Goal: Task Accomplishment & Management: Manage account settings

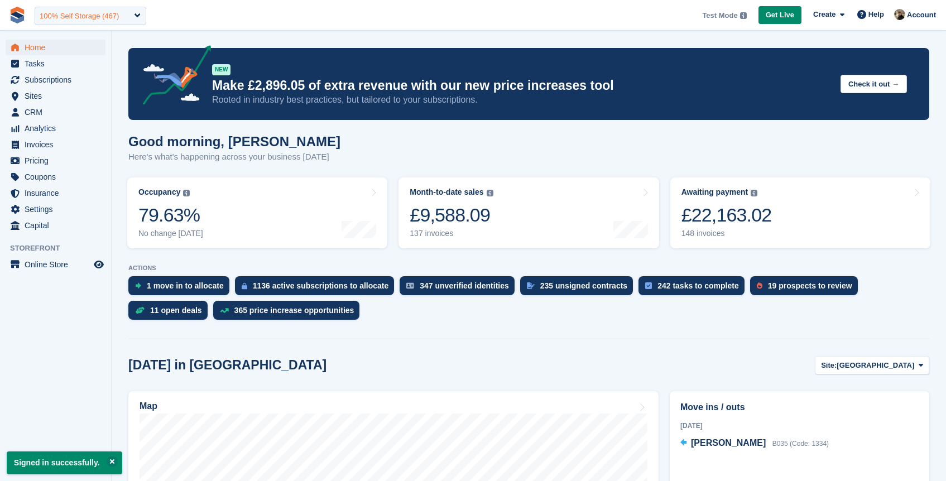
click at [72, 17] on div "100% Self Storage (467)" at bounding box center [79, 16] width 79 height 11
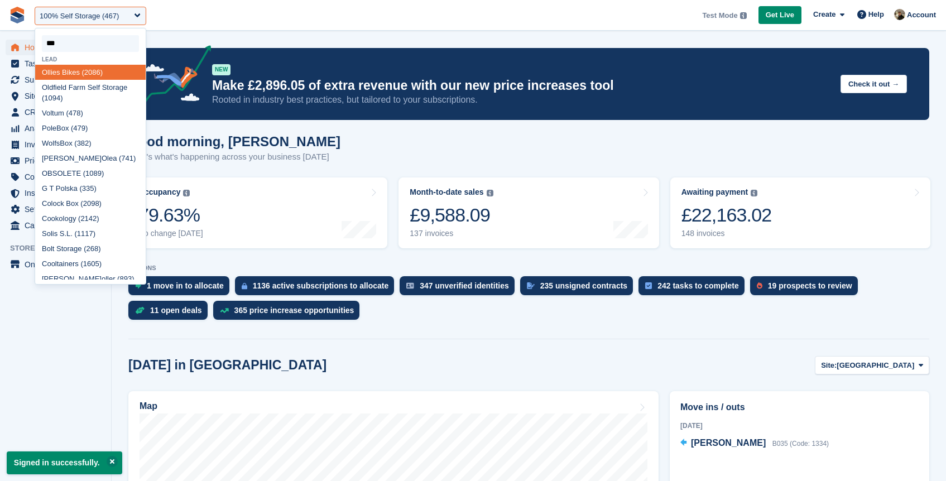
type input "****"
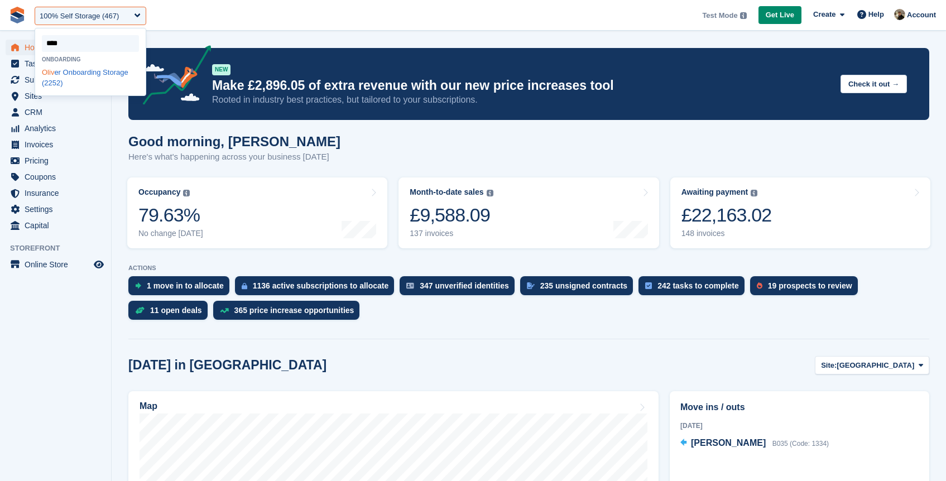
click at [65, 75] on div "Oliv er Onboarding Storage (2252)" at bounding box center [90, 78] width 111 height 26
select select "****"
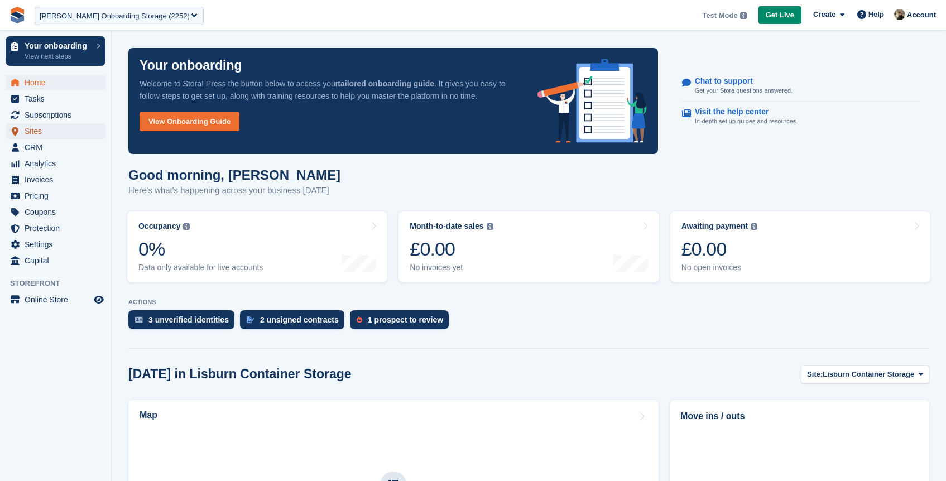
click at [37, 131] on span "Sites" at bounding box center [58, 131] width 67 height 16
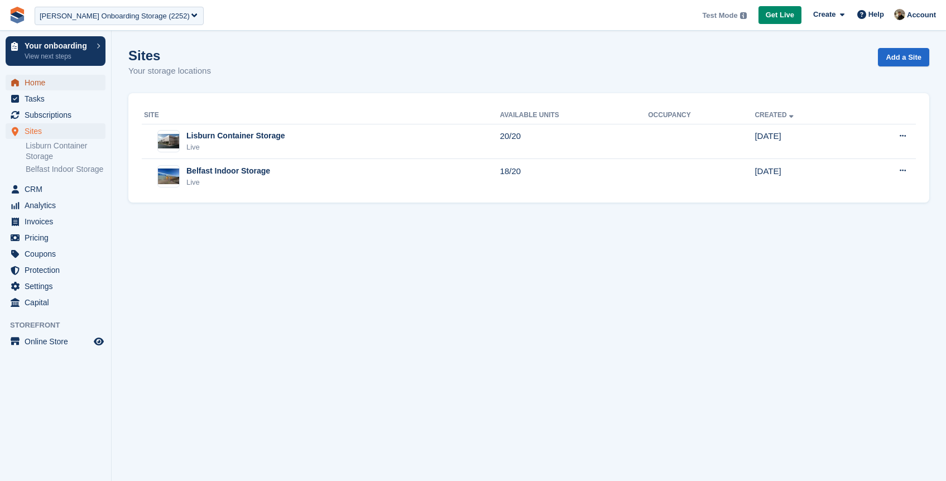
click at [37, 80] on span "Home" at bounding box center [58, 83] width 67 height 16
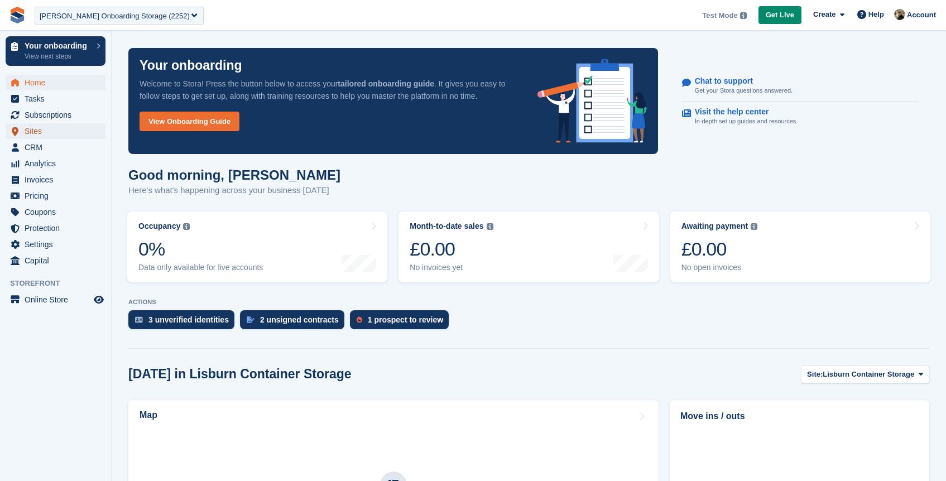
click at [35, 129] on span "Sites" at bounding box center [58, 131] width 67 height 16
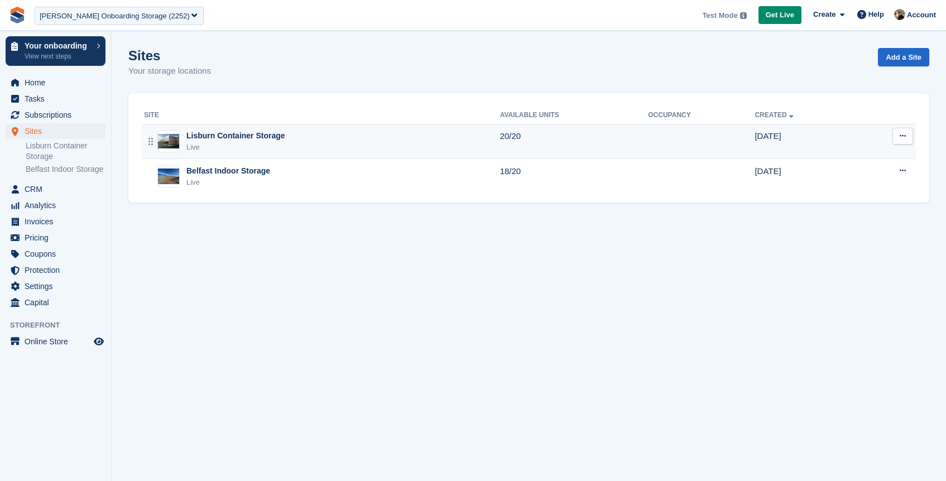
click at [265, 147] on div "Live" at bounding box center [235, 147] width 99 height 11
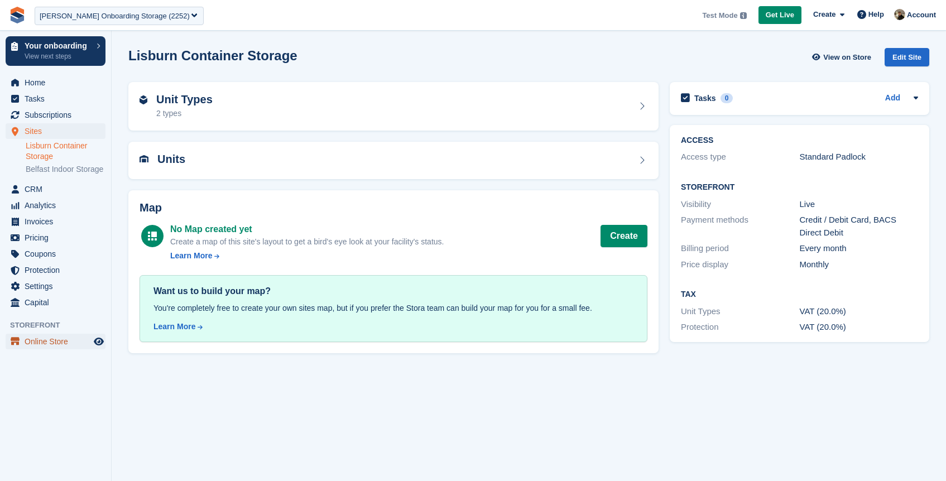
click at [41, 349] on span "Online Store" at bounding box center [58, 342] width 67 height 16
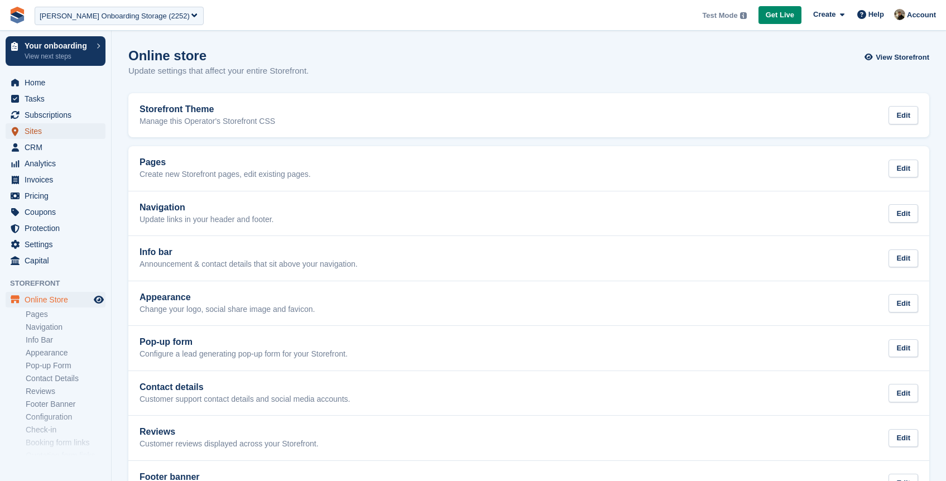
click at [39, 131] on span "Sites" at bounding box center [58, 131] width 67 height 16
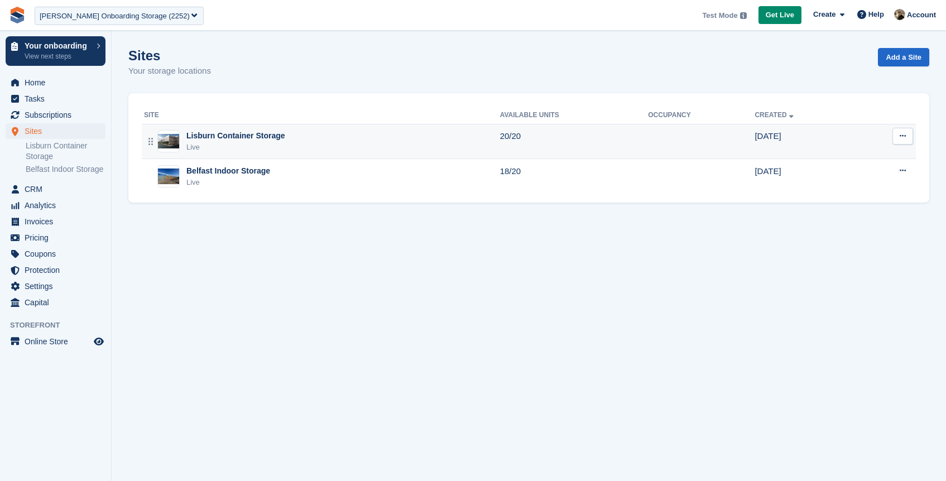
click at [902, 134] on icon at bounding box center [903, 135] width 6 height 7
click at [844, 157] on p "Edit site" at bounding box center [859, 158] width 97 height 15
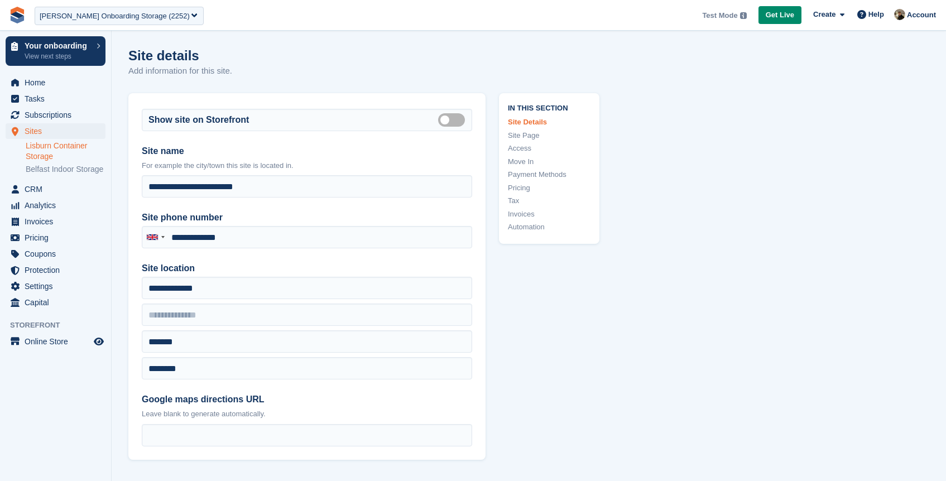
type input "**********"
click at [513, 202] on link "Tax" at bounding box center [549, 200] width 83 height 11
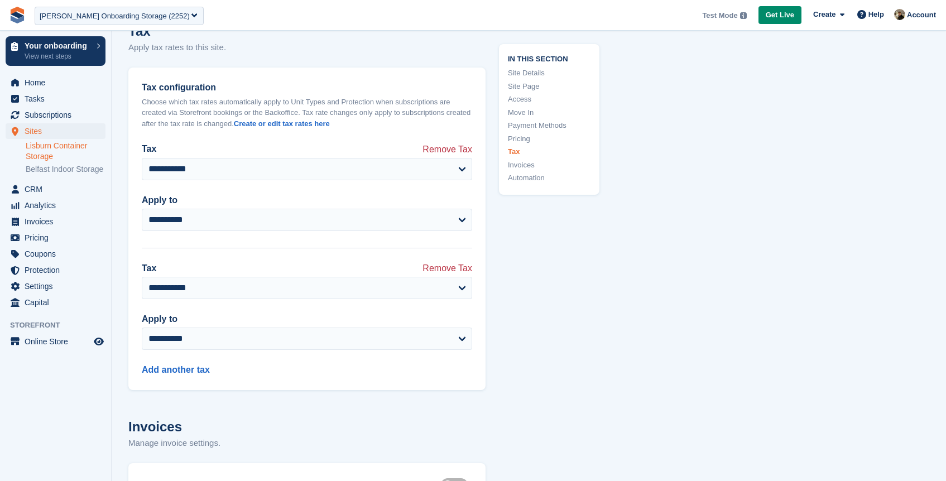
scroll to position [3956, 0]
click at [290, 129] on p "Choose which tax rates automatically apply to Unit Types and Protection when su…" at bounding box center [307, 112] width 330 height 33
click at [302, 127] on link "Create or edit tax rates here" at bounding box center [282, 123] width 96 height 8
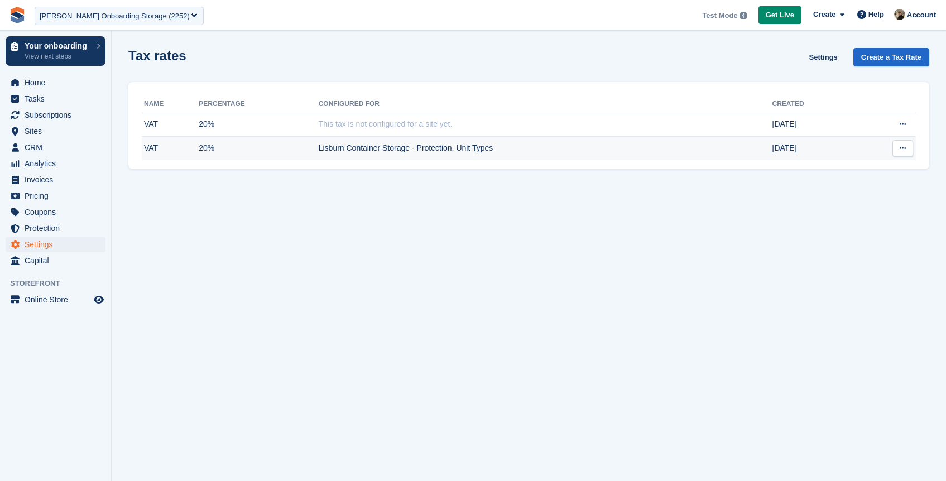
click at [904, 145] on icon at bounding box center [903, 148] width 6 height 7
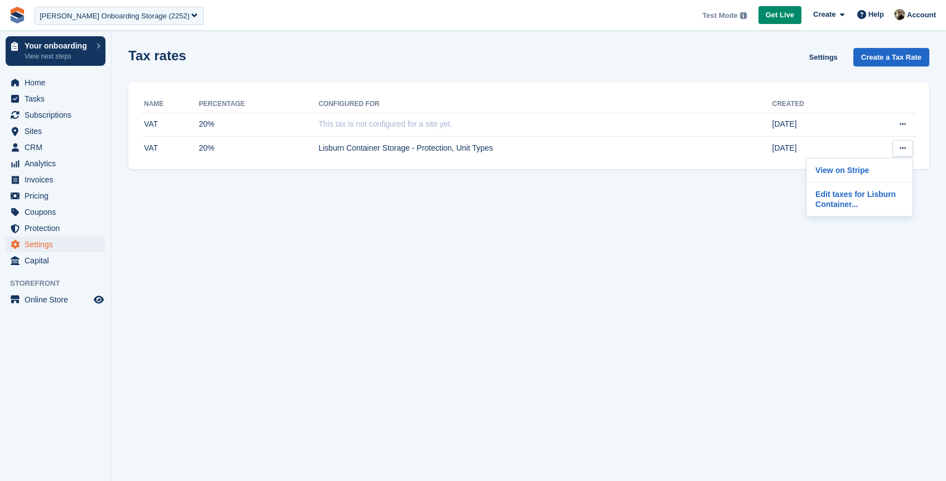
click at [692, 225] on section "Tax rates Settings Create a Tax Rate Name Percentage Configured for Created VAT…" at bounding box center [529, 240] width 834 height 481
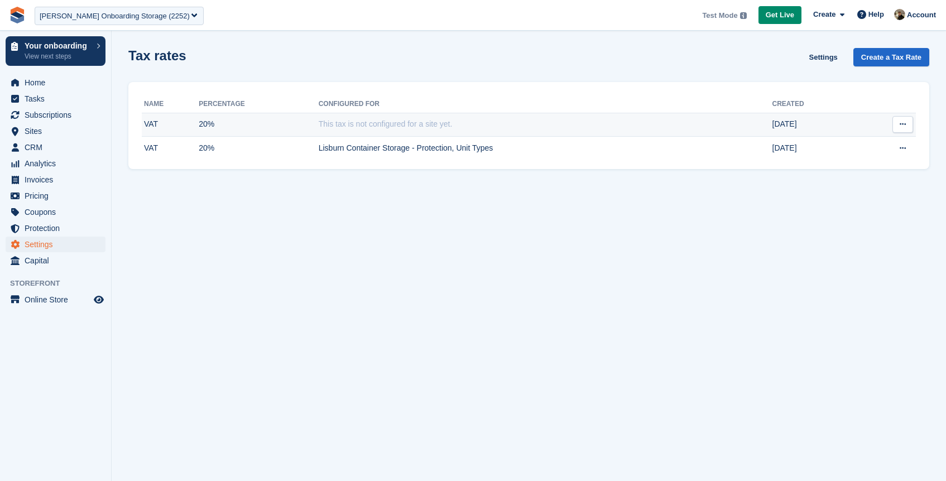
click at [896, 121] on button at bounding box center [902, 124] width 21 height 17
click at [698, 125] on td "This tax is not configured for a site yet." at bounding box center [546, 125] width 454 height 24
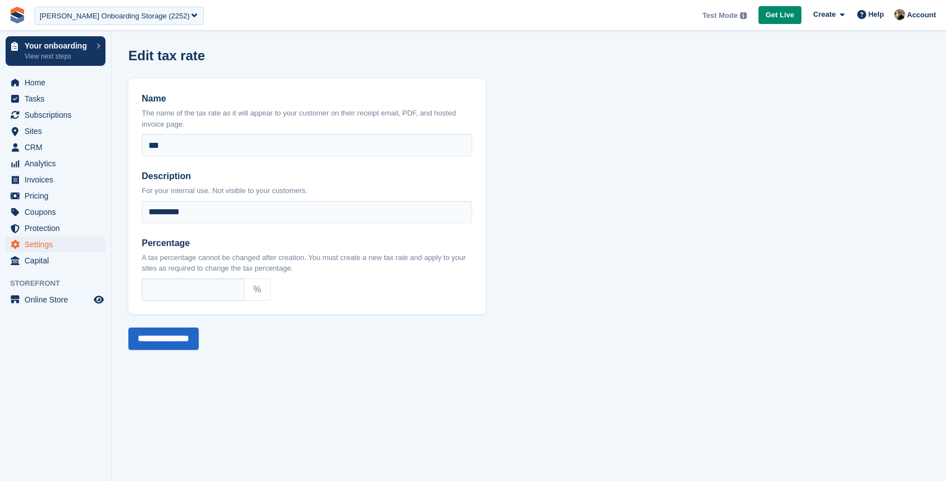
click at [325, 306] on div "Name The name of the tax rate as it will appear to your customer on their recei…" at bounding box center [306, 197] width 357 height 236
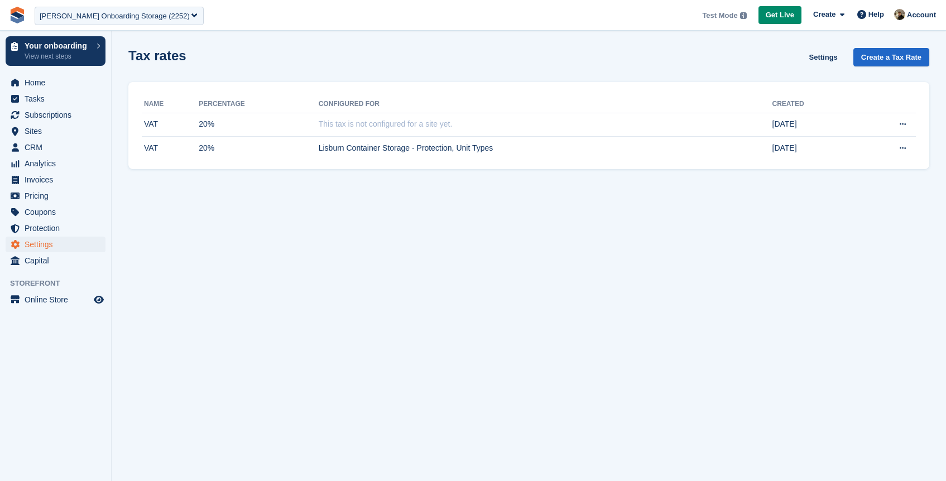
click at [265, 43] on section "Tax rates Settings Create a Tax Rate Name Percentage Configured for Created VAT…" at bounding box center [529, 240] width 834 height 481
click at [211, 264] on section "Tax rates Settings Create a Tax Rate Name Percentage Configured for Created VAT…" at bounding box center [529, 240] width 834 height 481
click at [42, 247] on span "Settings" at bounding box center [58, 245] width 67 height 16
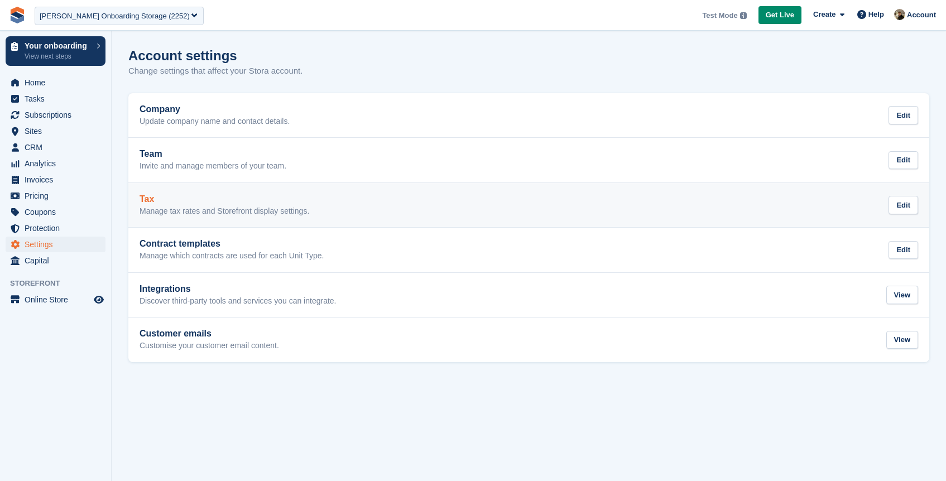
click at [224, 193] on link "Tax Manage tax rates and Storefront display settings. Edit" at bounding box center [528, 205] width 801 height 45
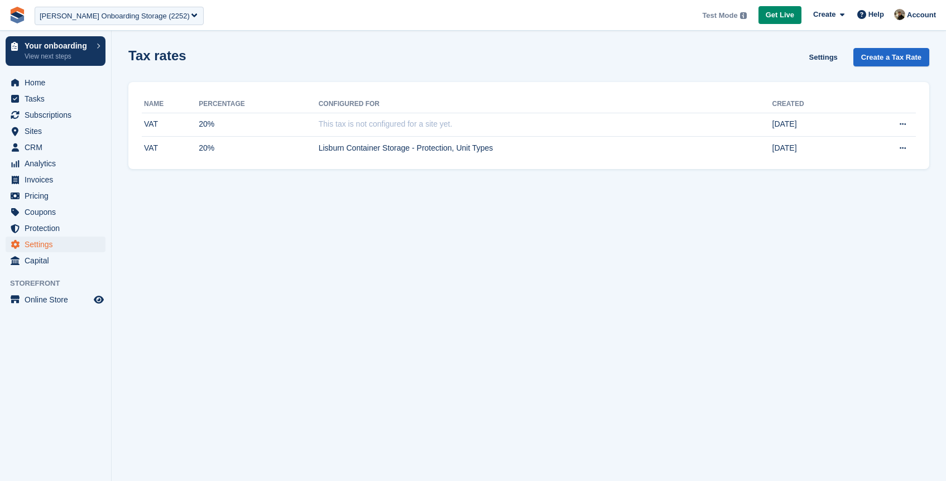
click at [131, 242] on section "Tax rates Settings Create a Tax Rate Name Percentage Configured for Created VAT…" at bounding box center [529, 240] width 834 height 481
click at [56, 88] on span "Home" at bounding box center [58, 83] width 67 height 16
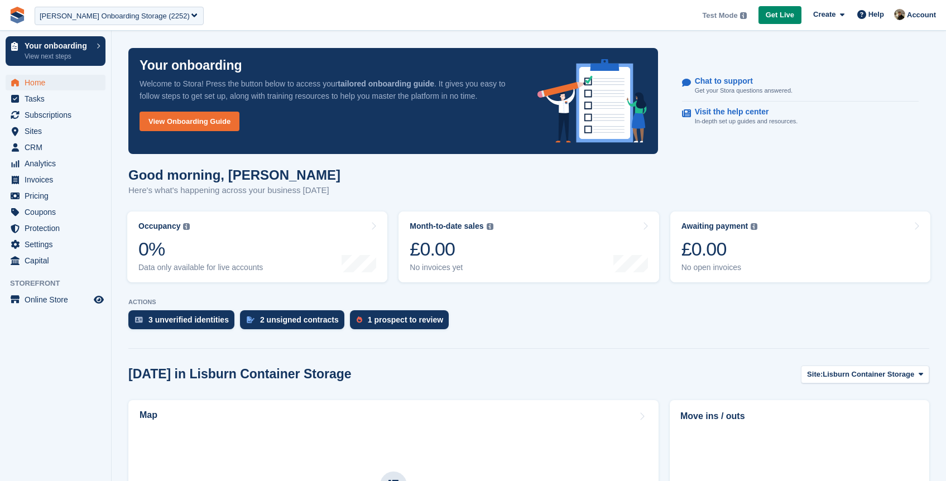
click at [305, 181] on h1 "Good morning, [PERSON_NAME]" at bounding box center [234, 174] width 212 height 15
click at [54, 137] on span "Sites" at bounding box center [58, 131] width 67 height 16
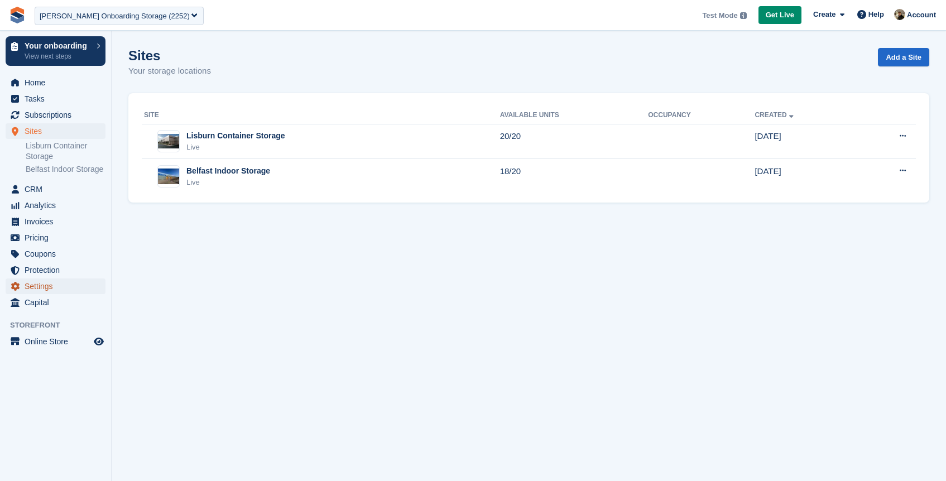
click at [37, 294] on span "Settings" at bounding box center [58, 286] width 67 height 16
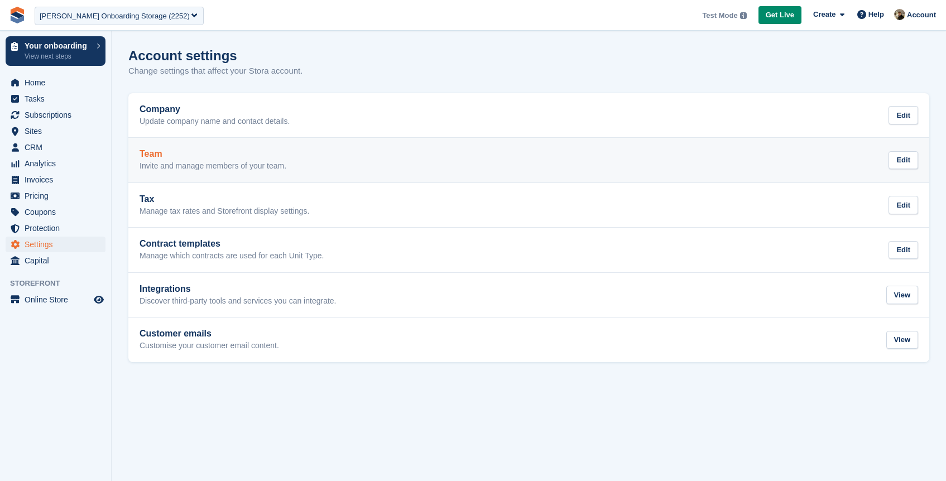
click at [216, 157] on h2 "Team" at bounding box center [213, 154] width 147 height 10
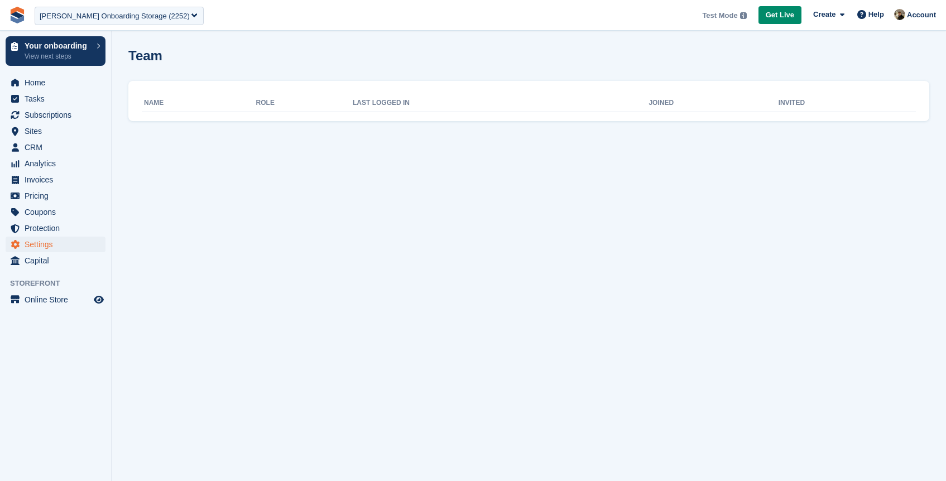
click at [276, 104] on th "Role" at bounding box center [304, 103] width 97 height 18
click at [226, 97] on th "Name" at bounding box center [199, 103] width 114 height 18
click at [170, 108] on th "Name" at bounding box center [199, 103] width 114 height 18
click at [146, 102] on th "Name" at bounding box center [199, 103] width 114 height 18
click at [54, 243] on span "Settings" at bounding box center [58, 245] width 67 height 16
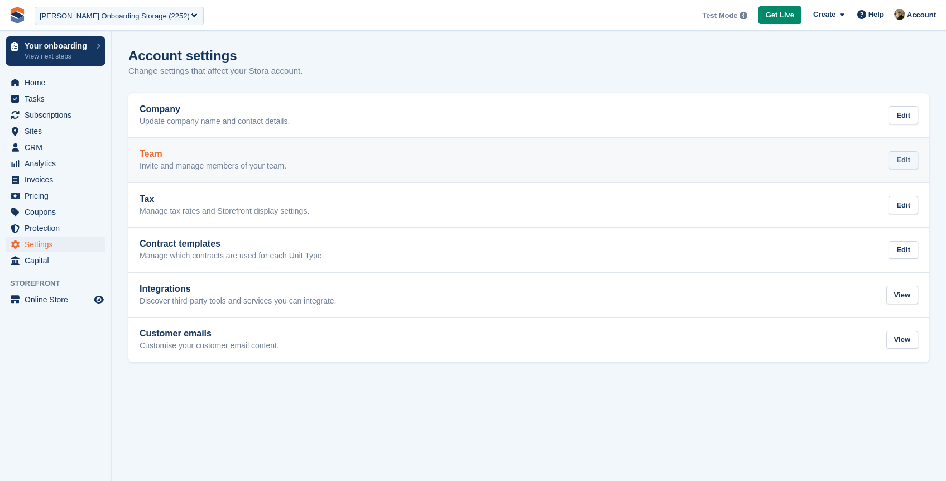
click at [909, 161] on div "Edit" at bounding box center [904, 160] width 30 height 18
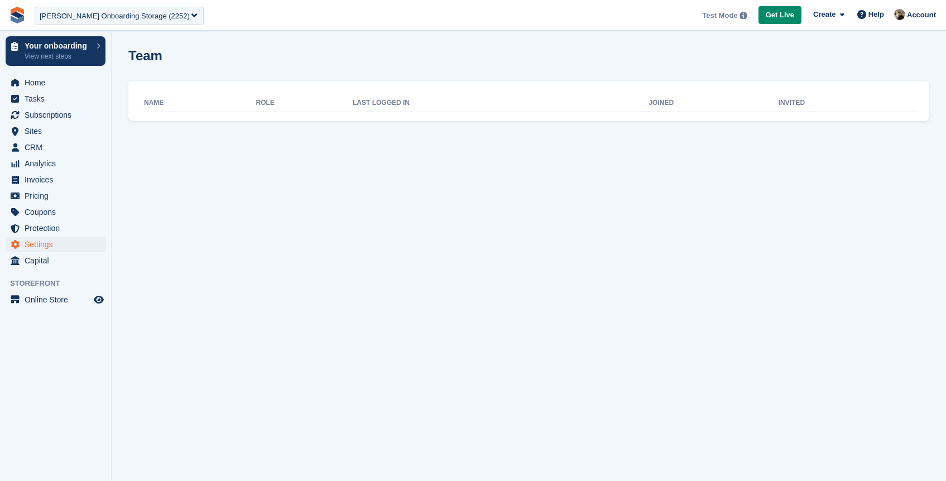
click at [613, 125] on section "Team Name Role Last logged in Joined Invited" at bounding box center [529, 240] width 834 height 481
click at [610, 97] on th "Last logged in" at bounding box center [501, 103] width 296 height 18
click at [846, 20] on div "Create" at bounding box center [828, 14] width 41 height 17
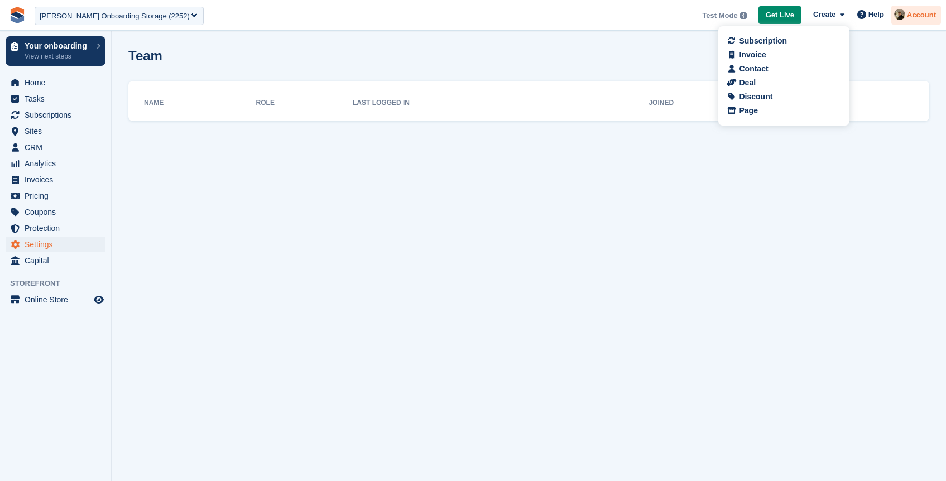
click at [910, 20] on span "Account" at bounding box center [921, 14] width 29 height 11
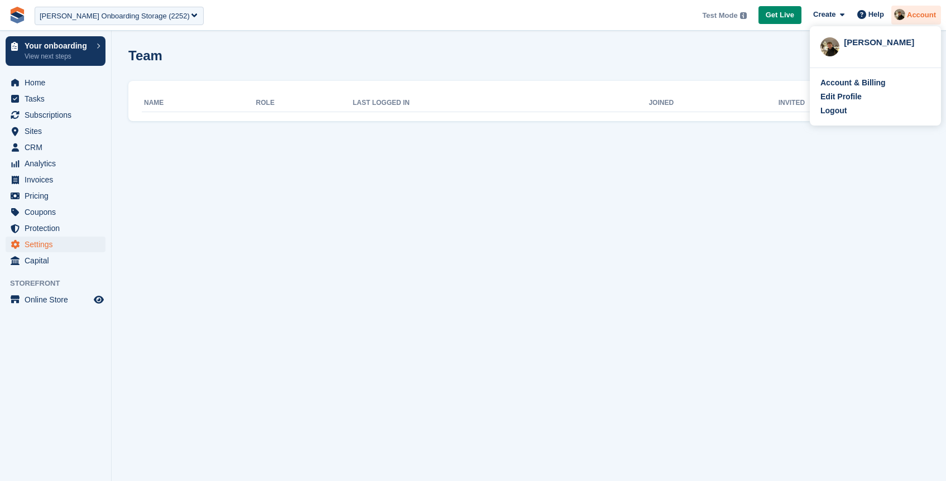
click at [910, 20] on span "Account" at bounding box center [921, 14] width 29 height 11
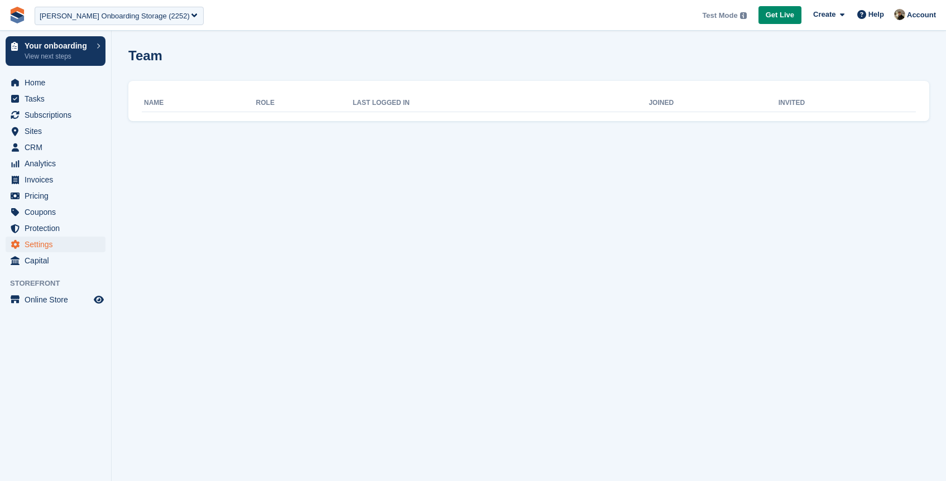
click at [196, 97] on th "Name" at bounding box center [199, 103] width 114 height 18
drag, startPoint x: 162, startPoint y: 97, endPoint x: 138, endPoint y: 93, distance: 24.9
click at [159, 99] on th "Name" at bounding box center [199, 103] width 114 height 18
click at [146, 57] on h1 "Team" at bounding box center [145, 55] width 34 height 15
click at [37, 83] on span "Home" at bounding box center [58, 83] width 67 height 16
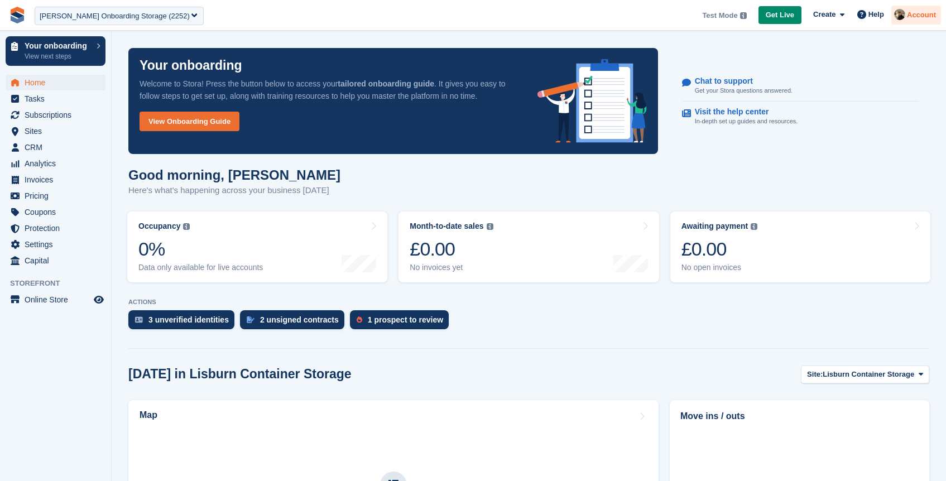
click at [904, 17] on img at bounding box center [899, 14] width 11 height 11
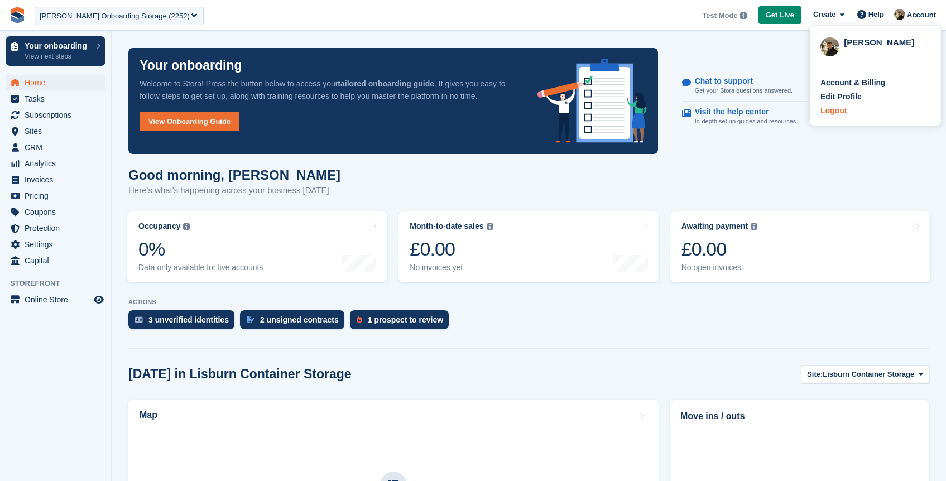
click at [838, 112] on div "Logout" at bounding box center [833, 111] width 26 height 12
